Goal: Obtain resource: Obtain resource

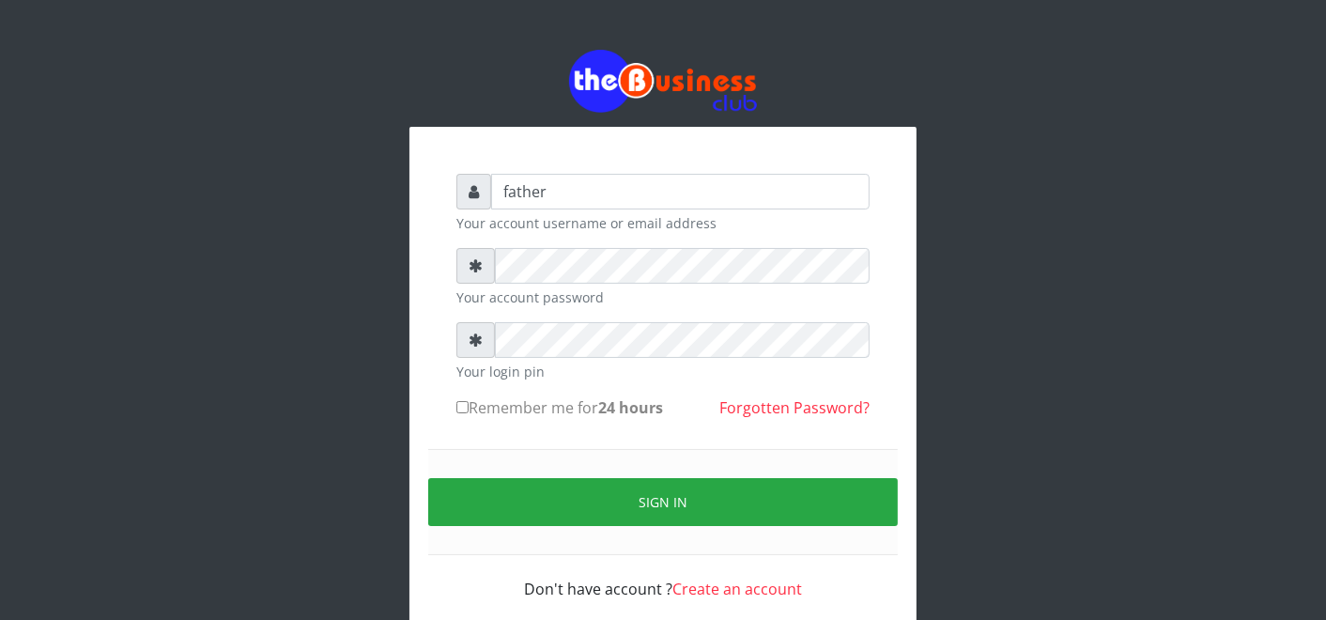
type input "father"
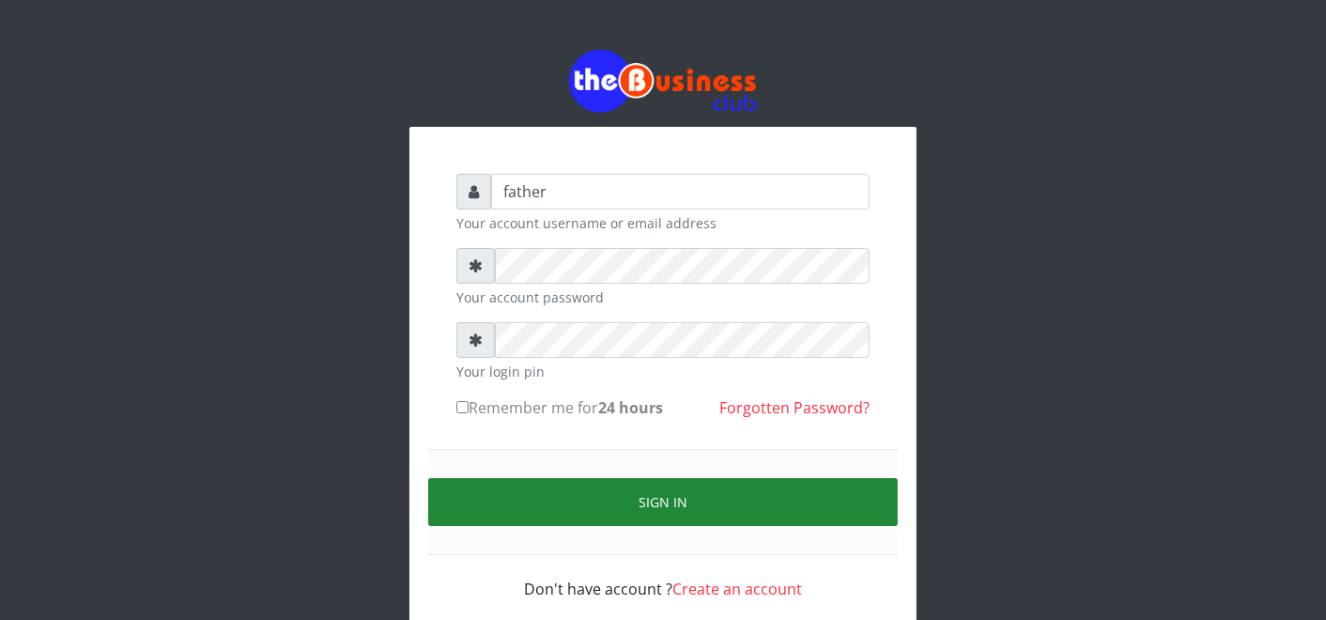
click at [643, 492] on button "Sign in" at bounding box center [663, 502] width 470 height 48
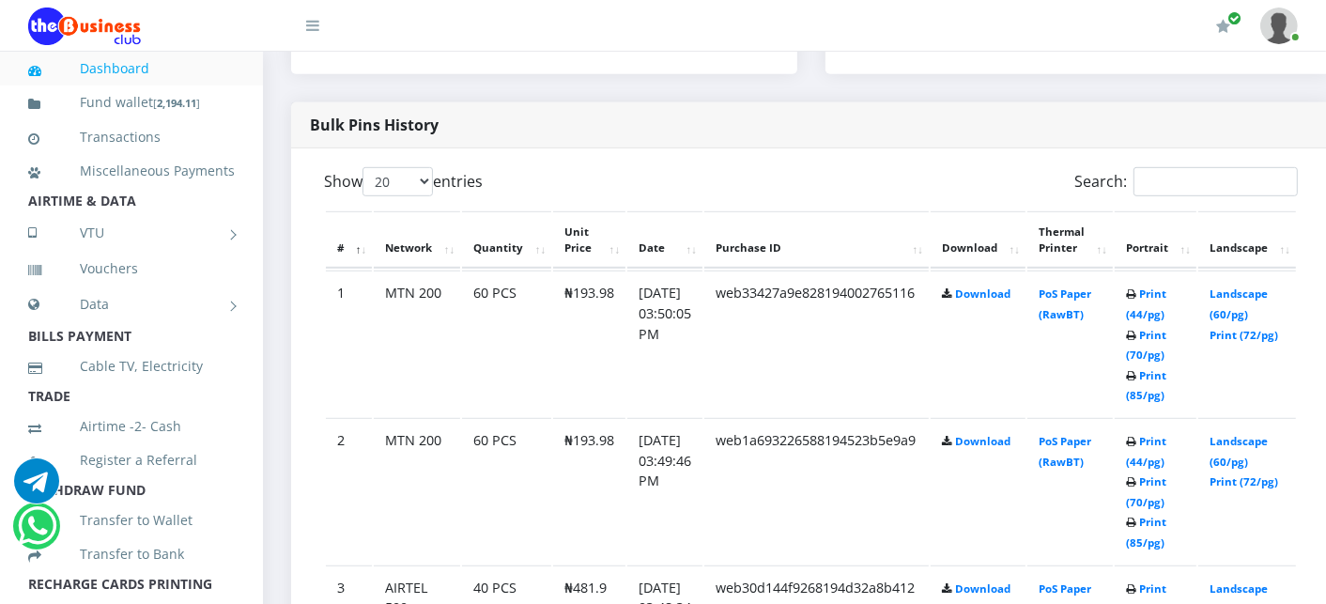
scroll to position [918, 0]
click at [1246, 294] on link "Landscape (60/pg)" at bounding box center [1239, 302] width 58 height 35
click at [1166, 294] on link "Print (44/pg)" at bounding box center [1146, 302] width 40 height 35
click at [1264, 286] on link "Landscape (60/pg)" at bounding box center [1239, 302] width 58 height 35
click at [1254, 291] on link "Landscape (60/pg)" at bounding box center [1239, 302] width 58 height 35
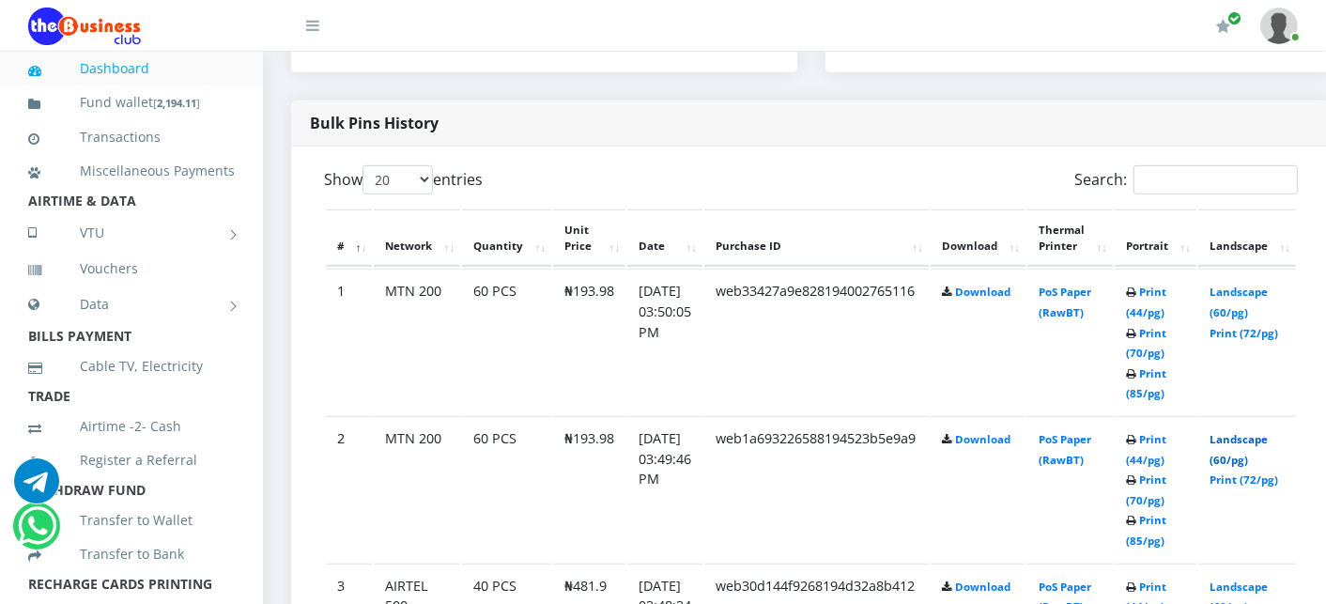
click at [1259, 436] on link "Landscape (60/pg)" at bounding box center [1239, 449] width 58 height 35
click at [1270, 508] on td "Landscape (60/pg) Print (72/pg)" at bounding box center [1247, 489] width 98 height 146
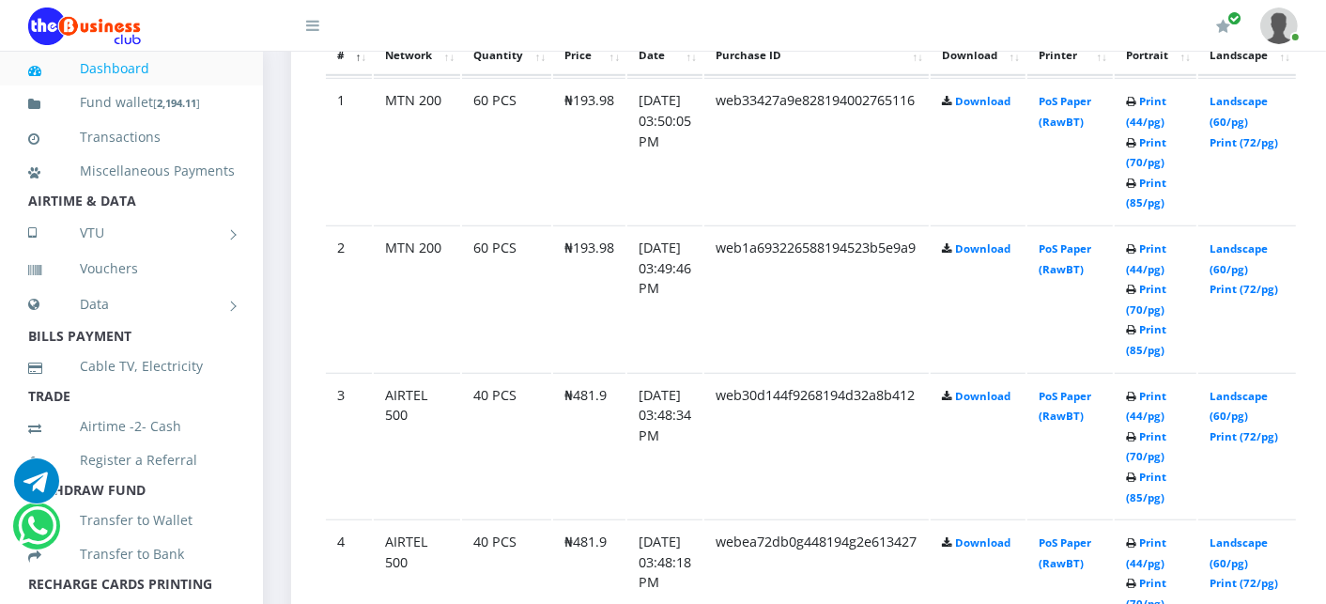
scroll to position [1127, 0]
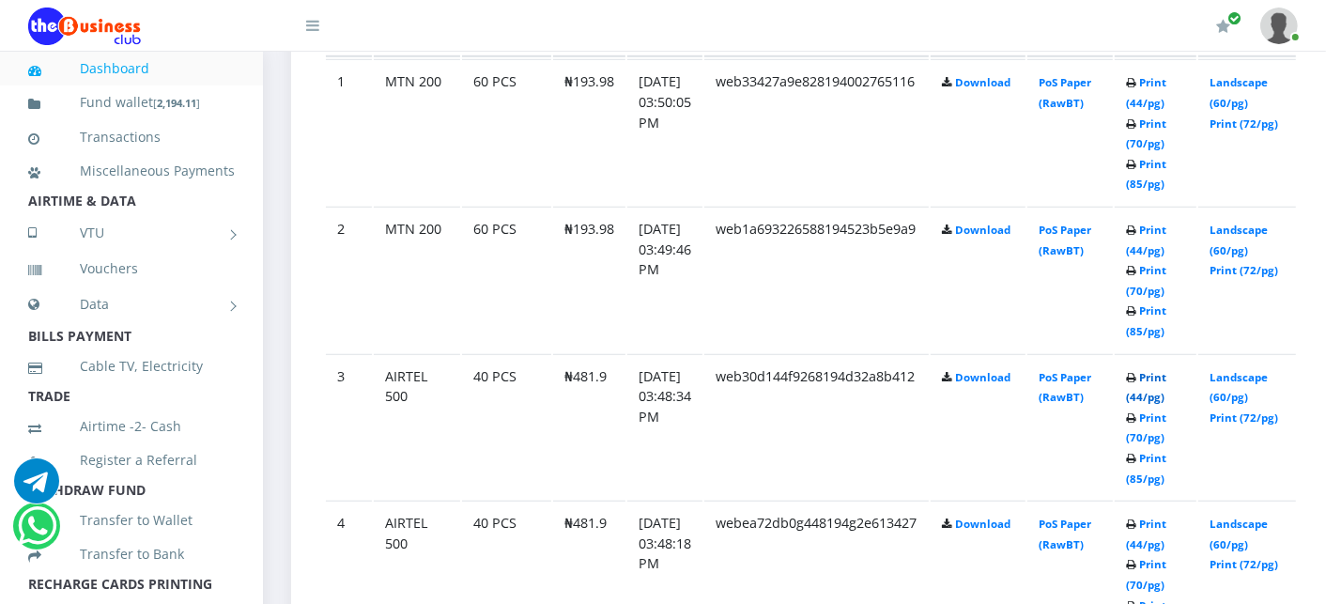
click at [1166, 378] on link "Print (44/pg)" at bounding box center [1146, 387] width 40 height 35
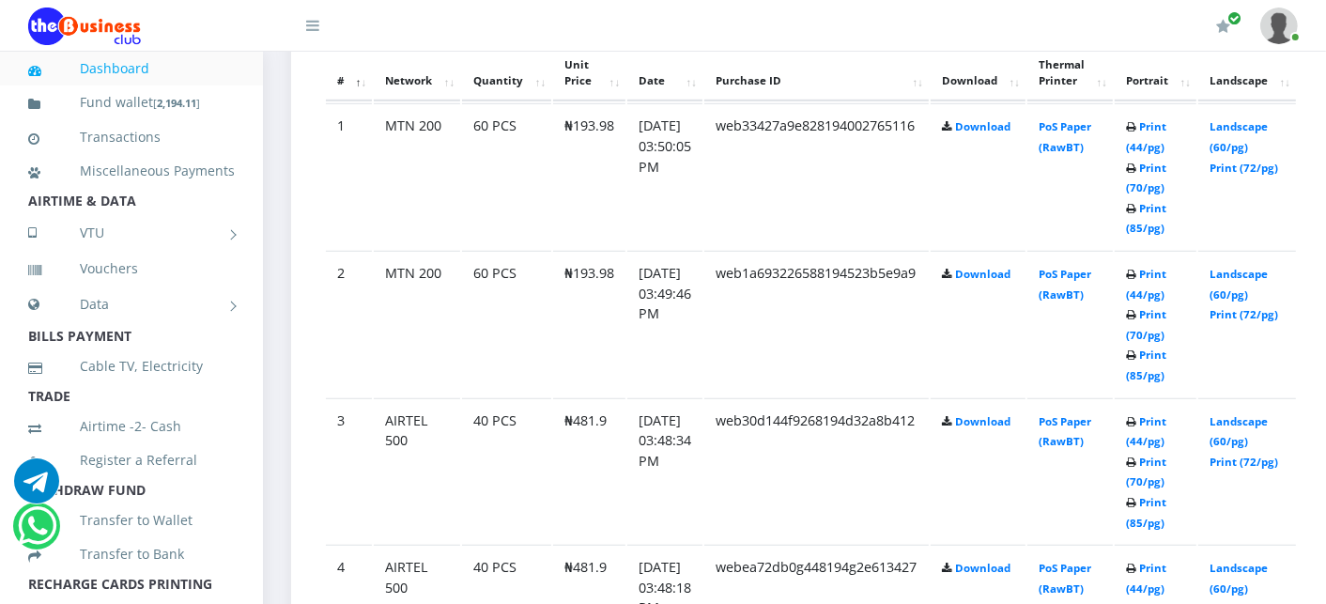
scroll to position [1127, 0]
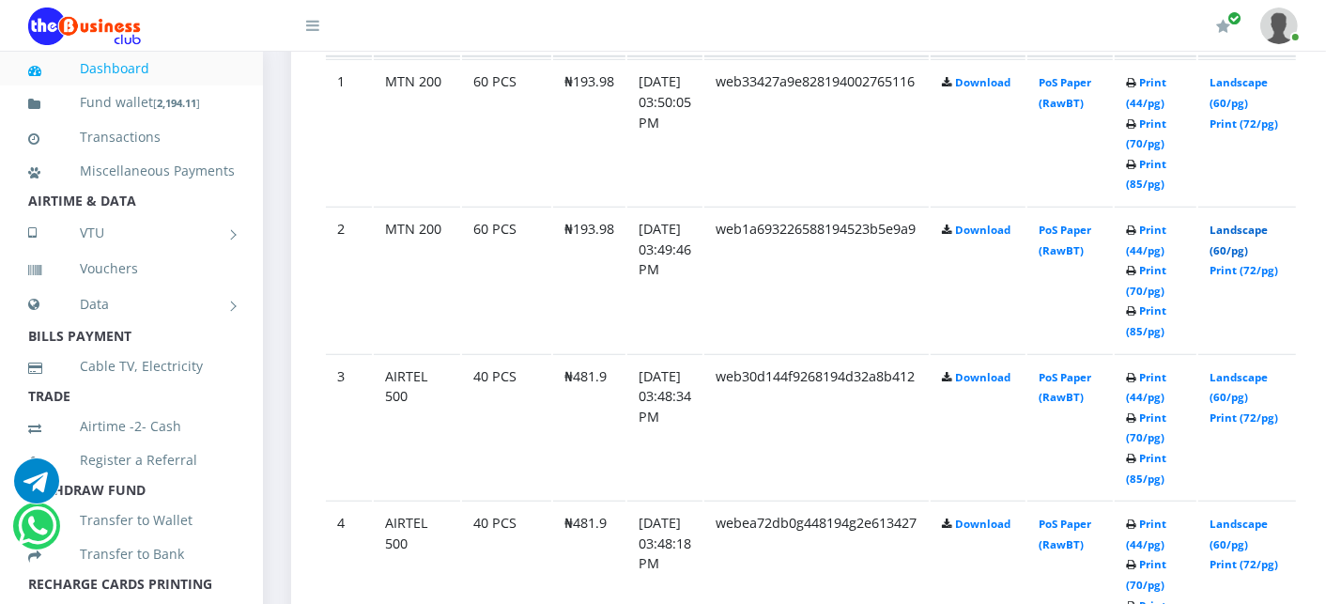
click at [1234, 227] on link "Landscape (60/pg)" at bounding box center [1239, 240] width 58 height 35
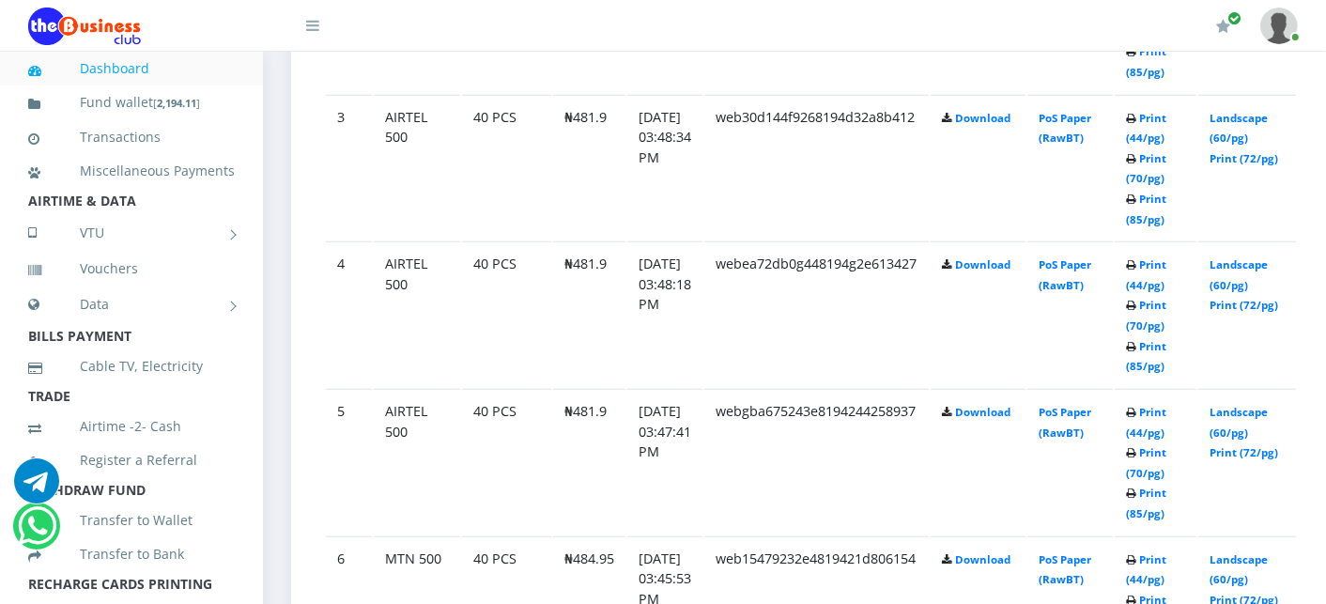
scroll to position [1377, 0]
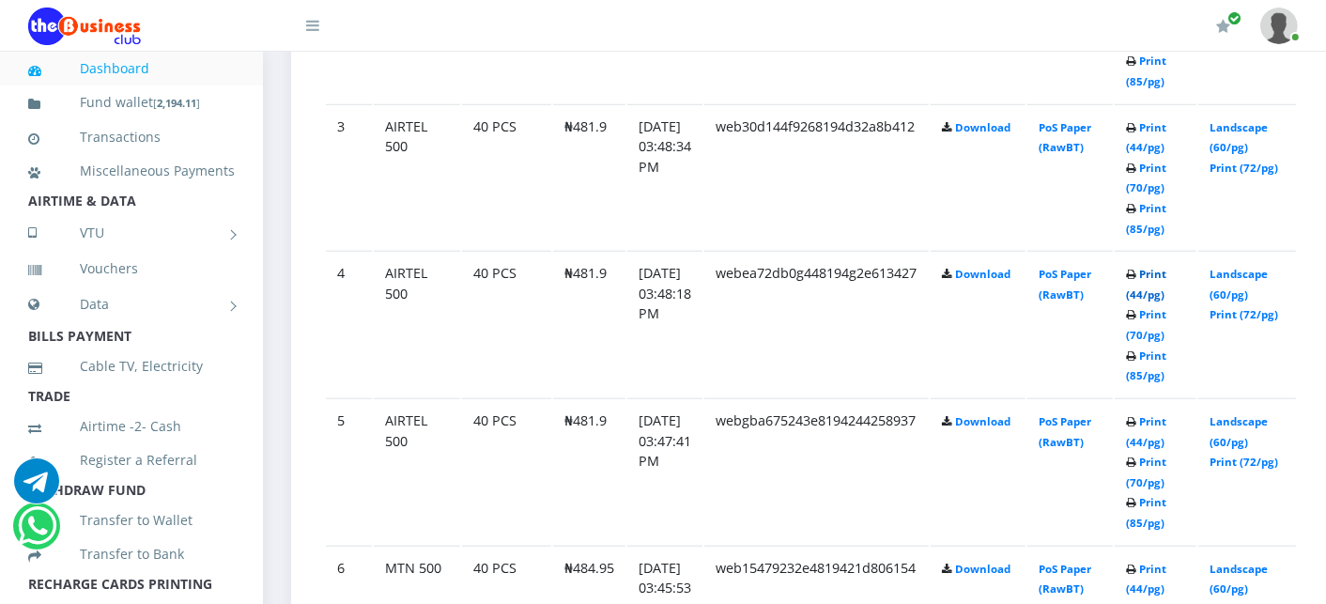
click at [1166, 270] on link "Print (44/pg)" at bounding box center [1146, 284] width 40 height 35
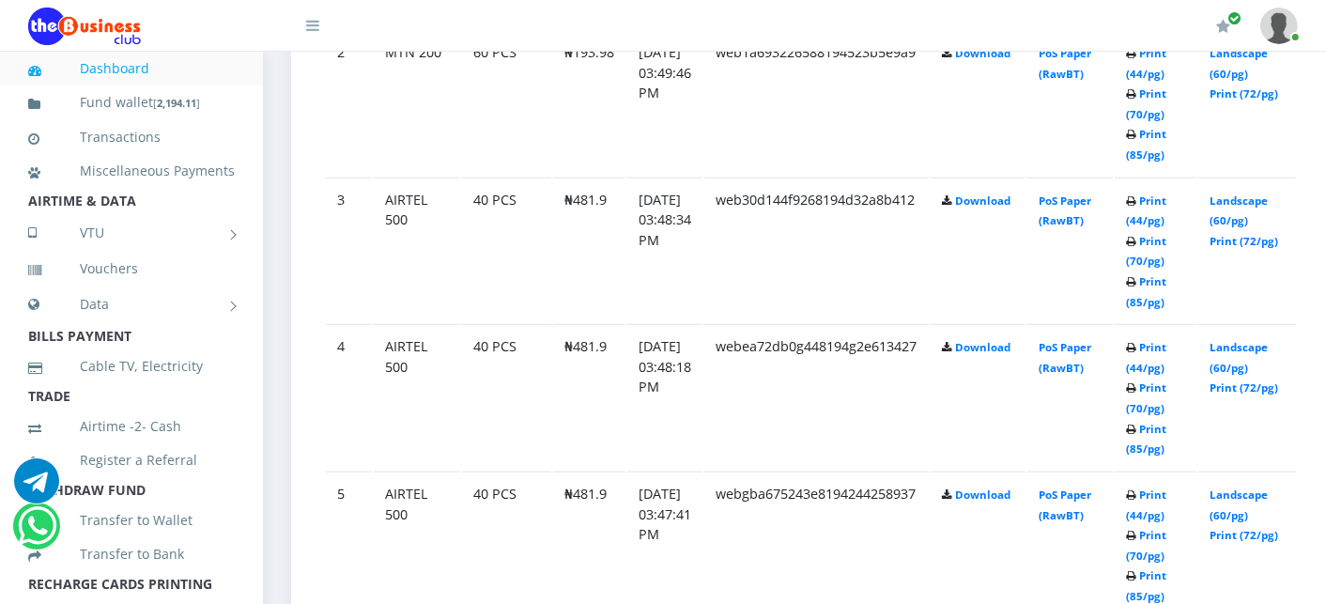
scroll to position [1377, 0]
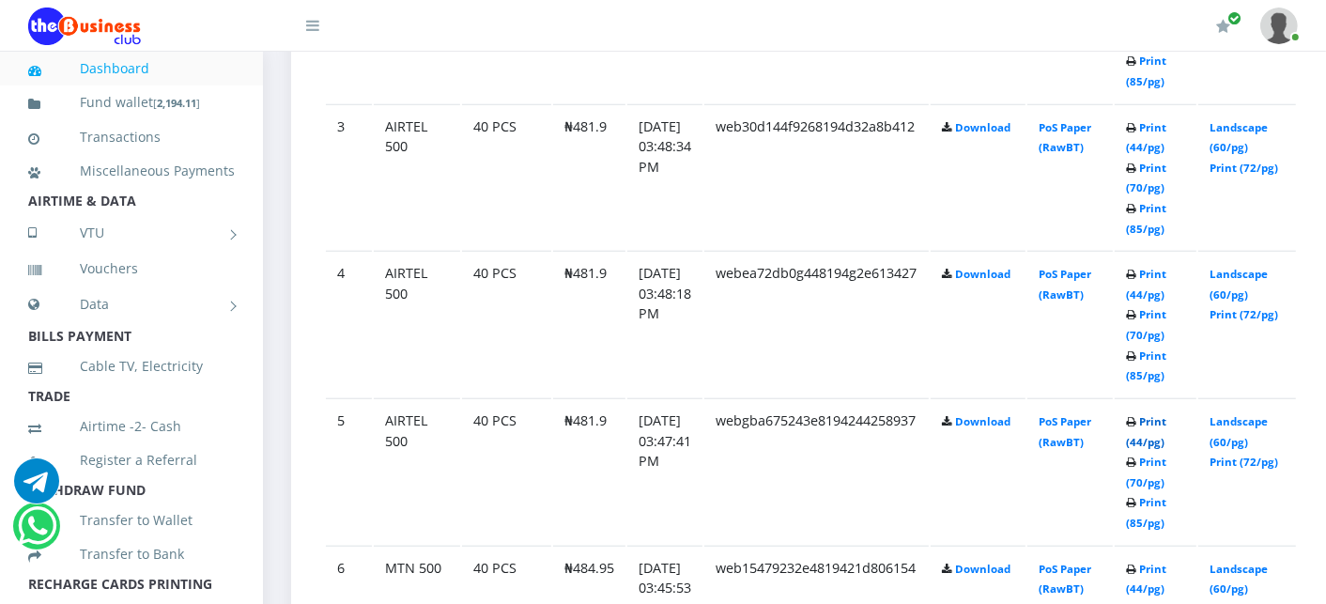
click at [1166, 414] on link "Print (44/pg)" at bounding box center [1146, 431] width 40 height 35
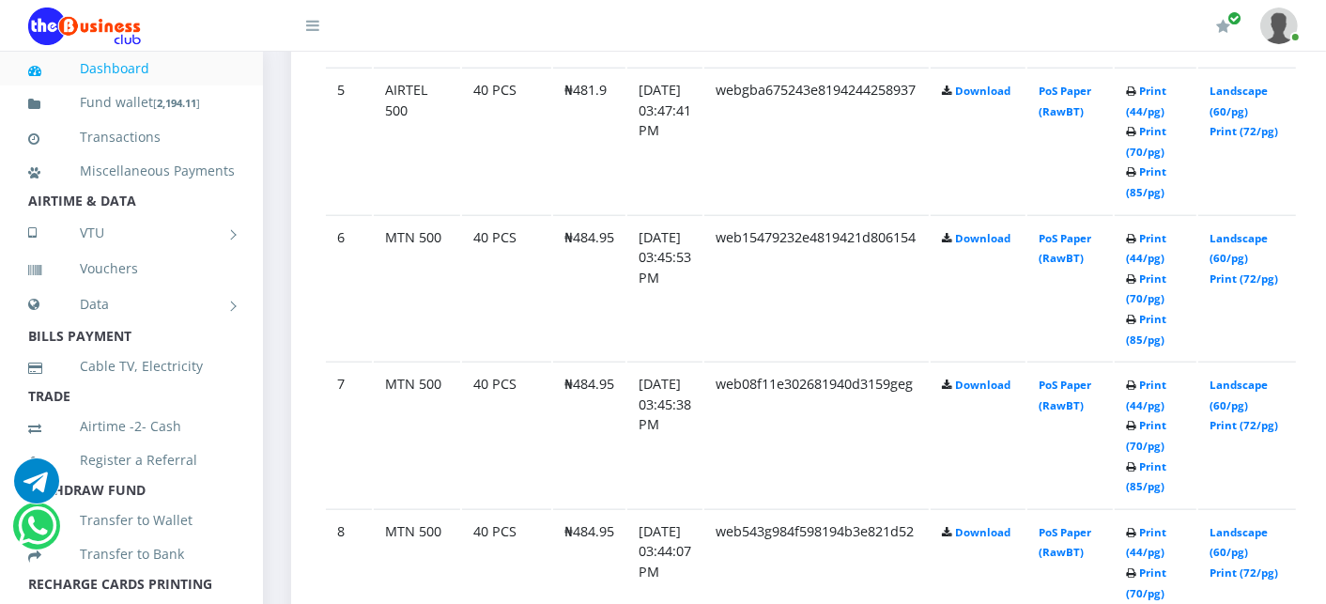
scroll to position [1711, 0]
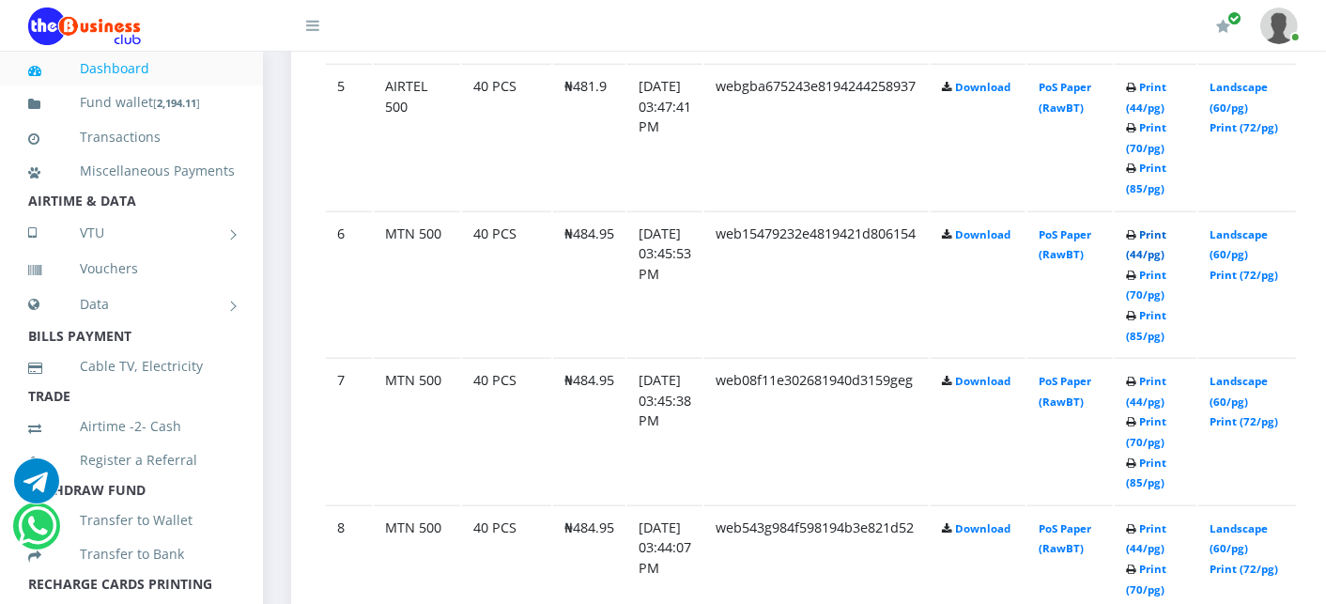
click at [1166, 230] on link "Print (44/pg)" at bounding box center [1146, 244] width 40 height 35
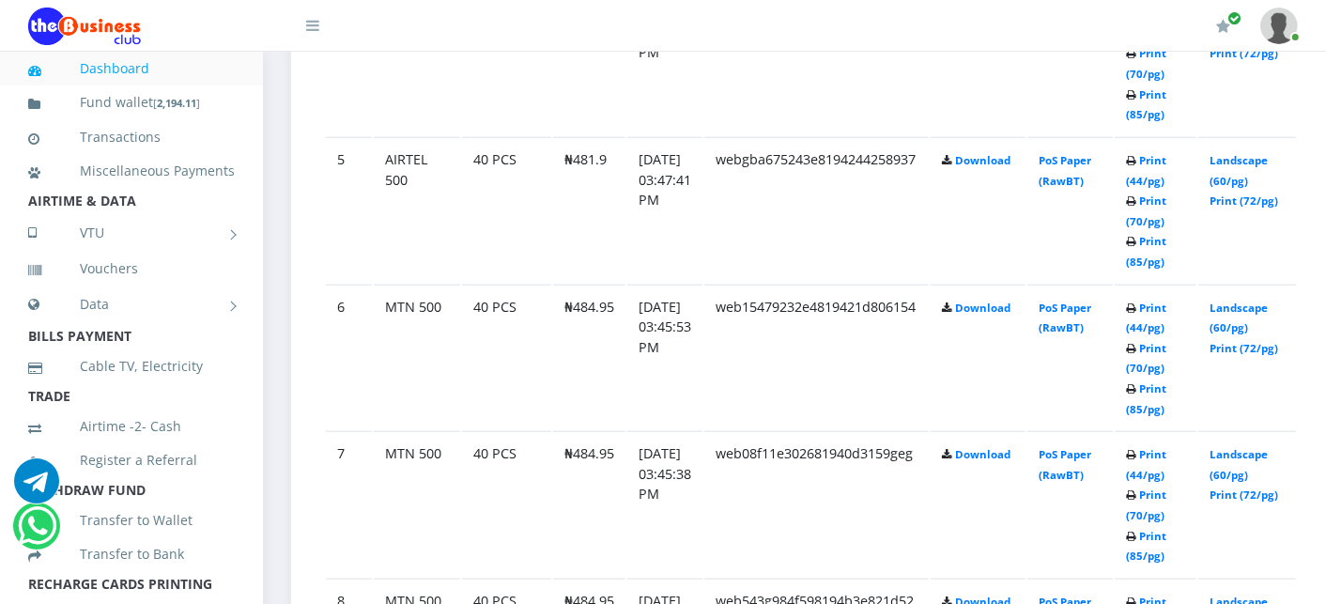
scroll to position [1711, 0]
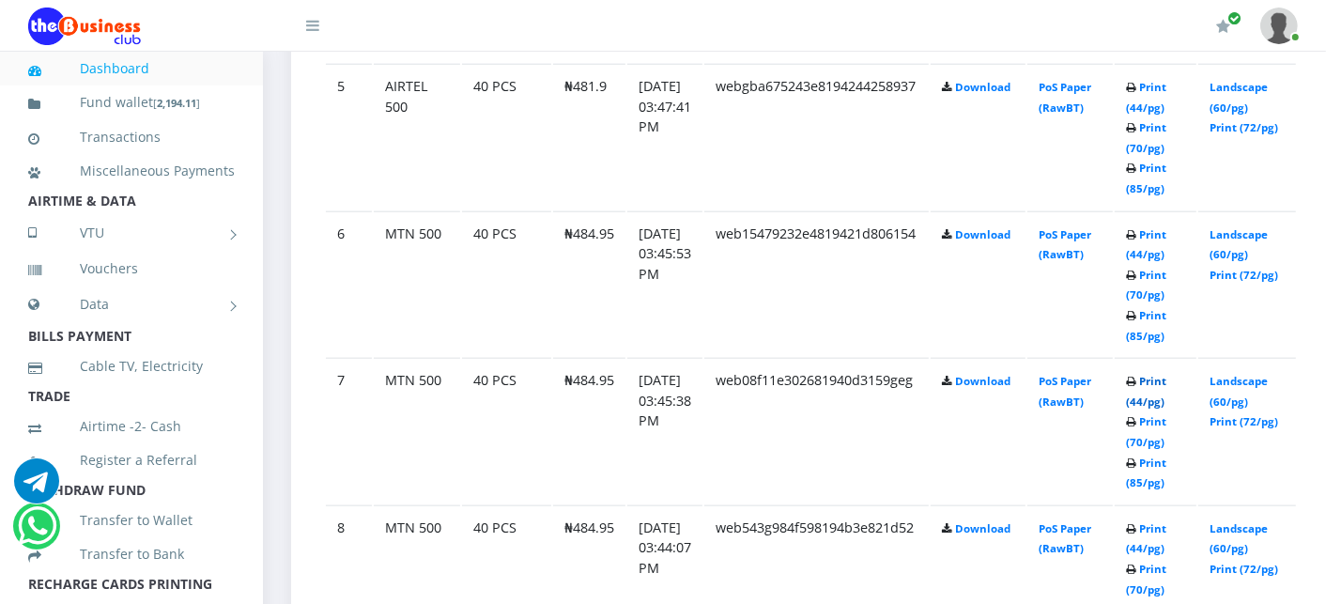
click at [1166, 378] on link "Print (44/pg)" at bounding box center [1146, 391] width 40 height 35
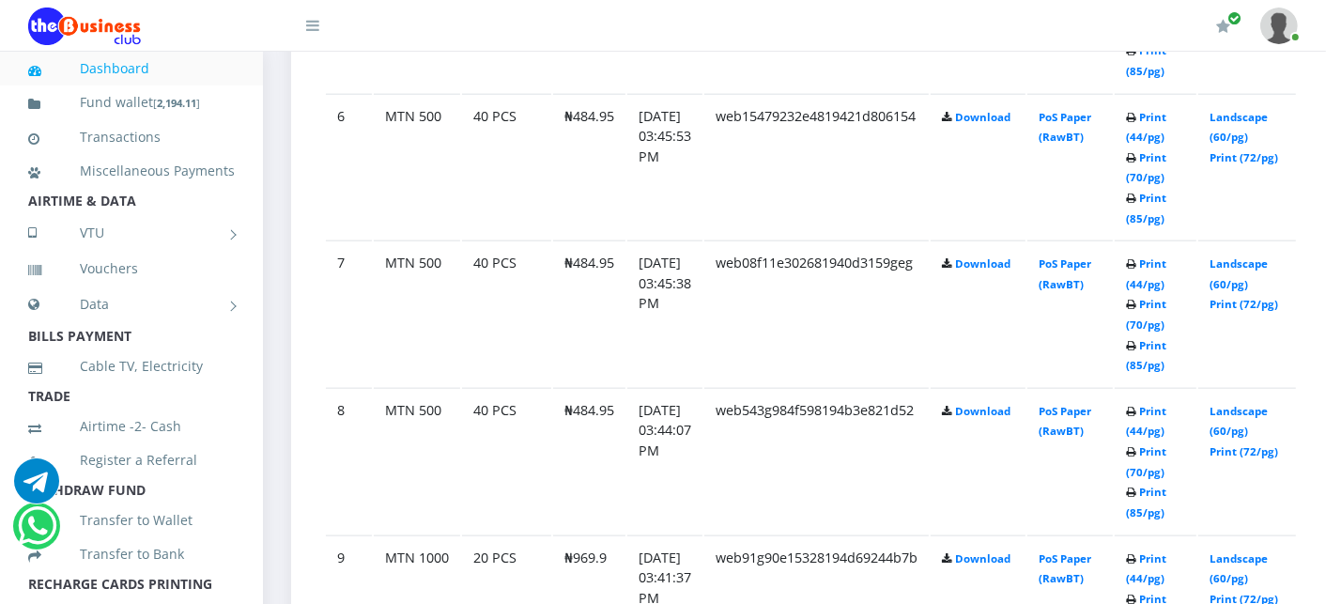
scroll to position [1836, 0]
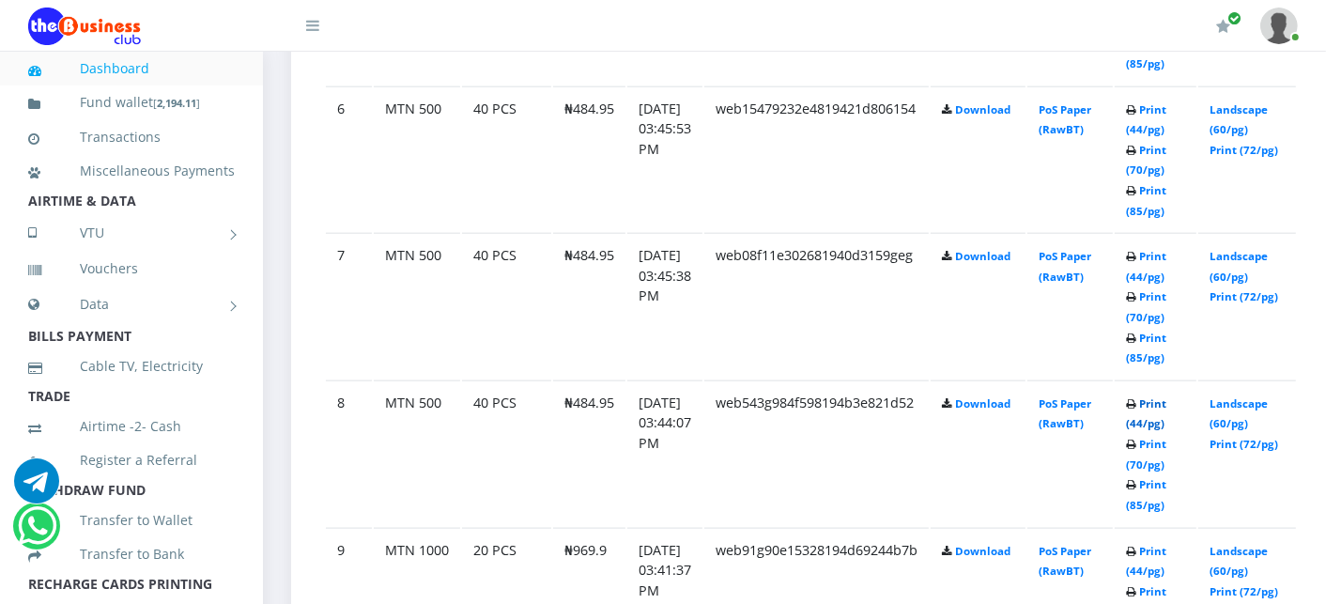
click at [1166, 396] on link "Print (44/pg)" at bounding box center [1146, 413] width 40 height 35
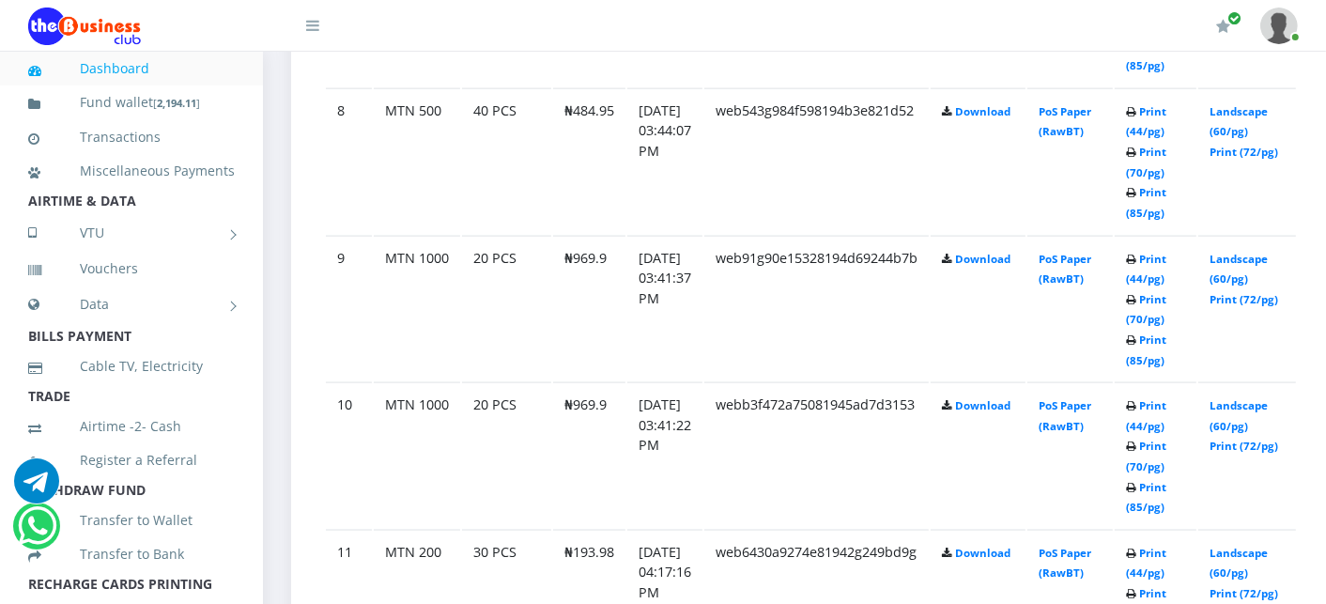
scroll to position [2170, 0]
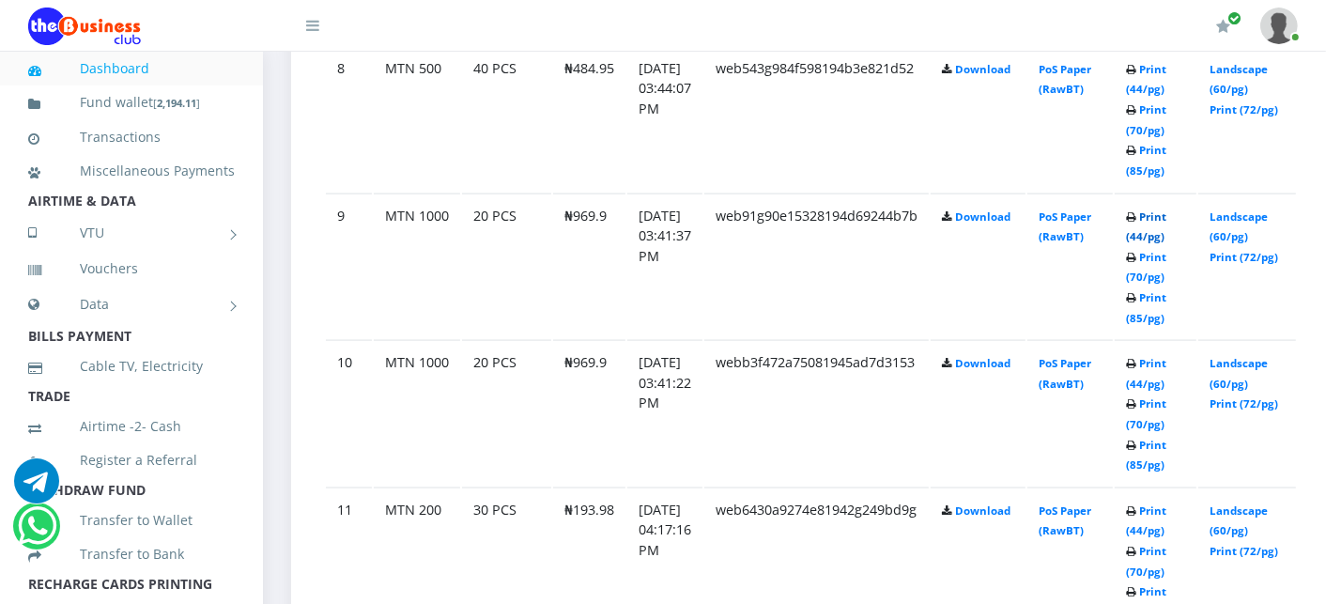
click at [1166, 210] on link "Print (44/pg)" at bounding box center [1146, 226] width 40 height 35
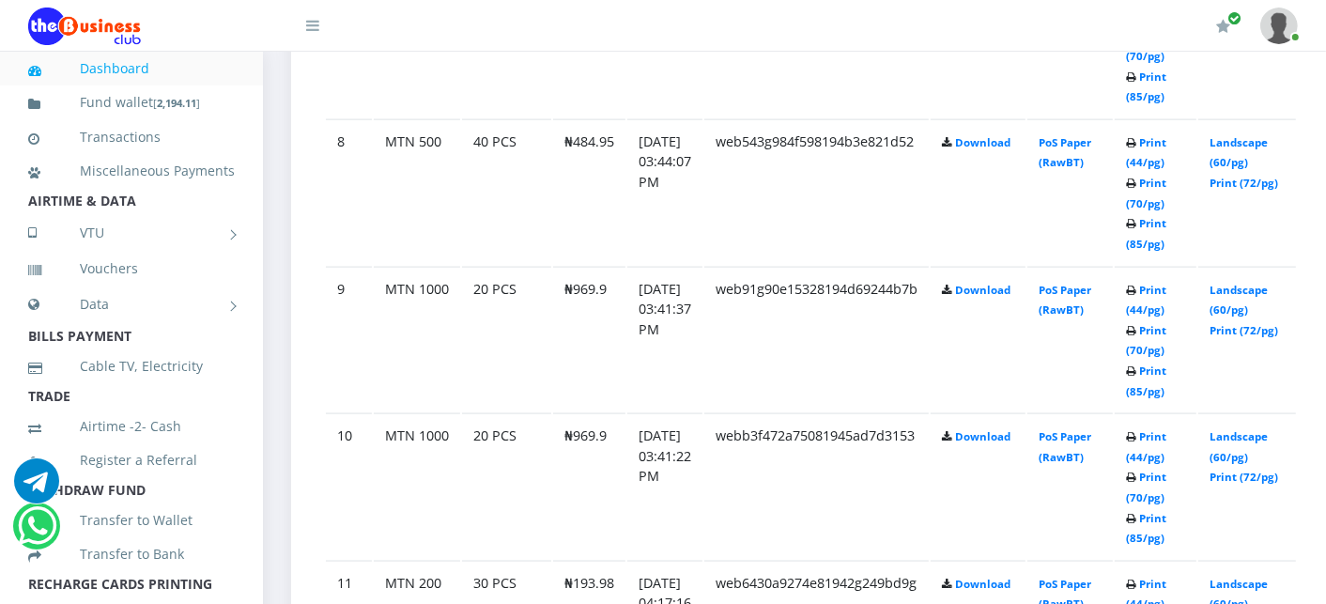
scroll to position [2170, 0]
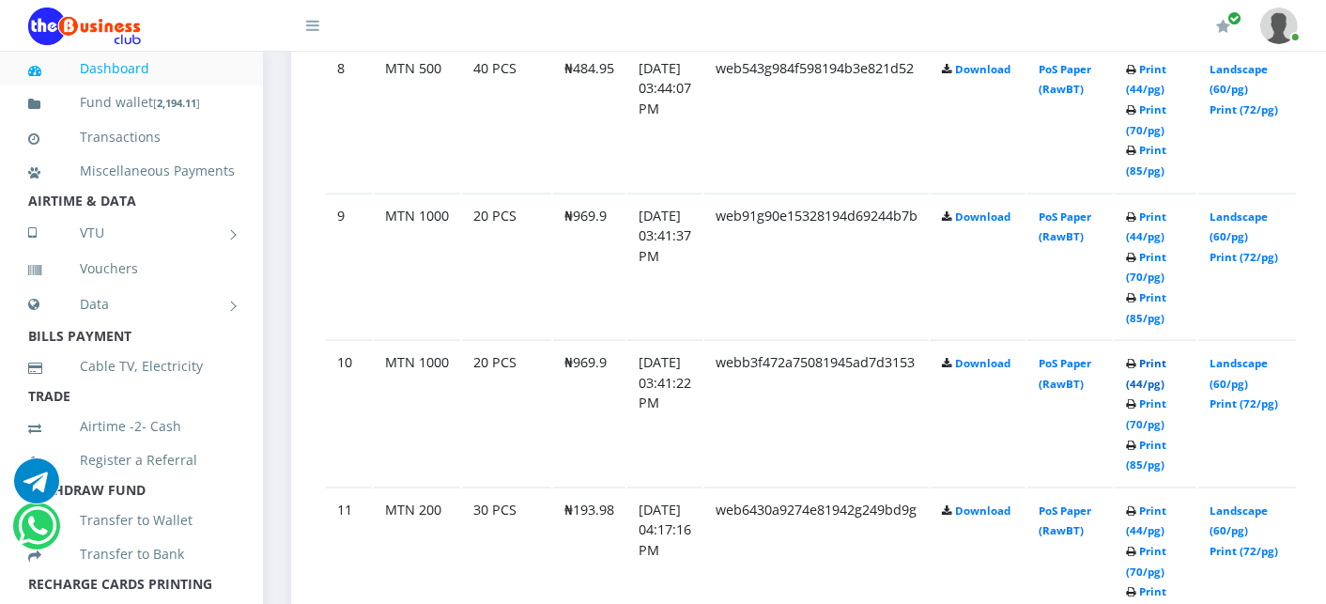
click at [1166, 356] on link "Print (44/pg)" at bounding box center [1146, 373] width 40 height 35
